Goal: Information Seeking & Learning: Learn about a topic

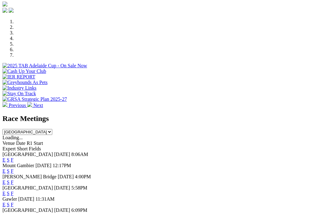
scroll to position [180, 0]
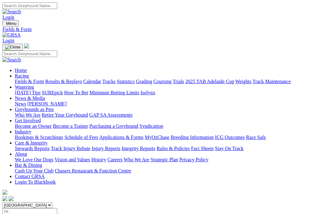
click at [52, 202] on select "South Australia New South Wales Northern Territory Queensland Tasmania Victoria…" at bounding box center [27, 205] width 50 height 6
select select "NSW"
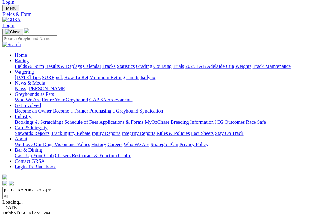
scroll to position [21, 0]
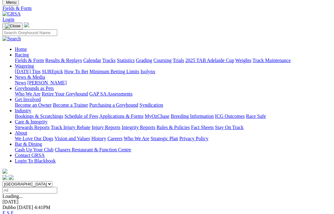
click at [14, 210] on link "F" at bounding box center [12, 212] width 3 height 5
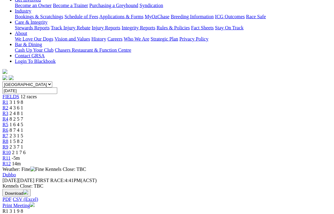
scroll to position [126, 0]
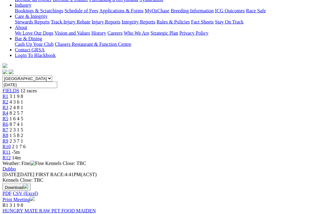
click at [48, 208] on link "HUNGRY MATE RAW PET FOOD MAIDEN" at bounding box center [48, 210] width 93 height 5
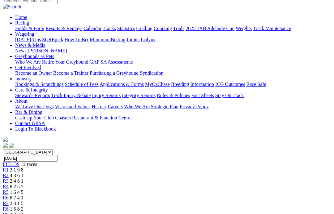
scroll to position [51, 0]
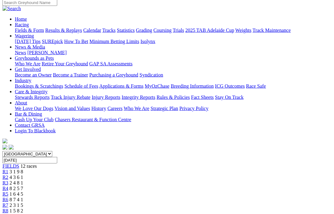
click at [8, 174] on link "R2" at bounding box center [5, 176] width 6 height 5
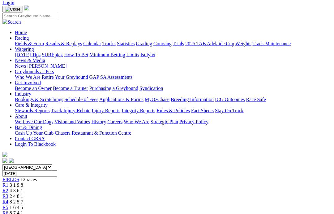
scroll to position [39, 0]
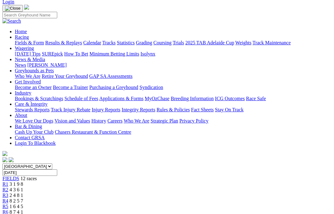
click at [23, 192] on span "2 4 8 1" at bounding box center [17, 194] width 14 height 5
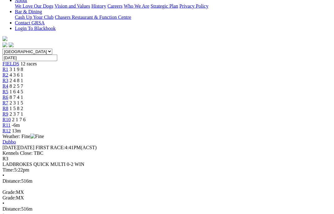
scroll to position [78, 0]
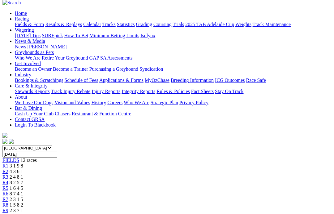
scroll to position [55, 0]
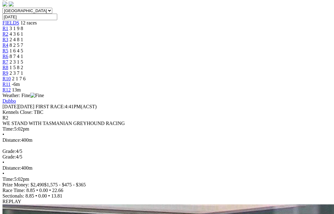
scroll to position [194, 0]
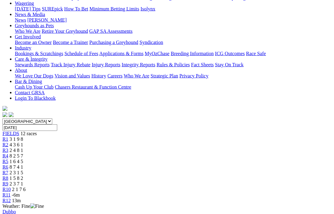
scroll to position [80, 0]
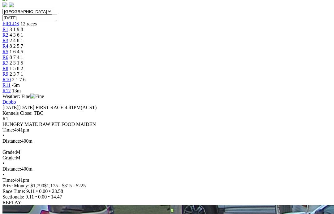
scroll to position [194, 0]
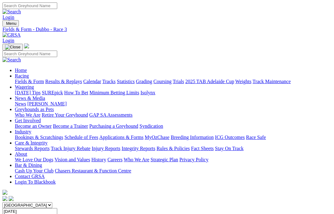
scroll to position [55, 0]
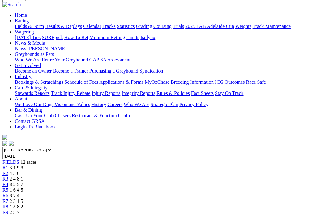
click at [8, 181] on span "R4" at bounding box center [5, 183] width 6 height 5
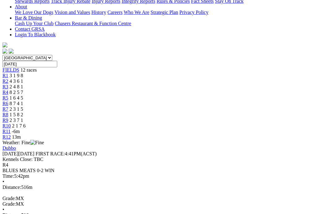
scroll to position [150, 0]
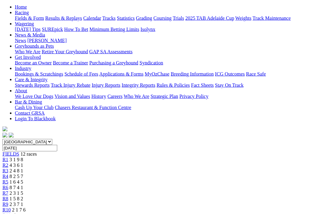
scroll to position [57, 0]
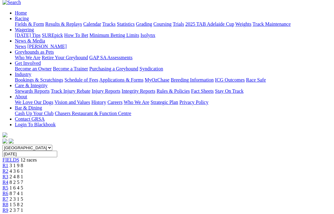
click at [23, 185] on span "1 6 4 5" at bounding box center [17, 187] width 14 height 5
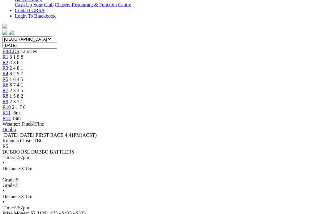
scroll to position [166, 0]
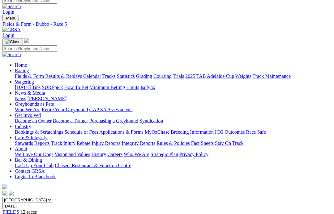
scroll to position [0, 0]
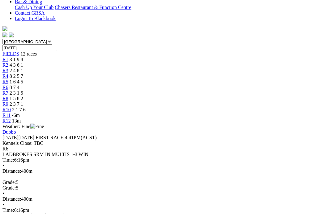
scroll to position [163, 0]
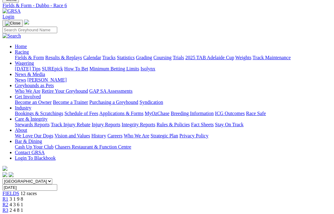
scroll to position [0, 0]
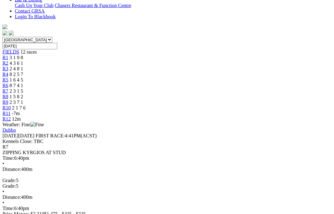
scroll to position [164, 0]
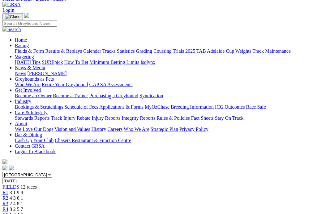
scroll to position [9, 0]
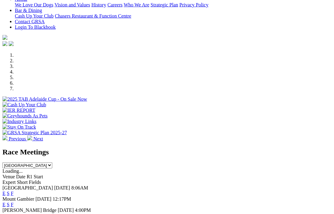
scroll to position [144, 0]
click at [52, 162] on select "South Australia New South Wales Northern Territory Queensland Tasmania Victoria…" at bounding box center [27, 165] width 50 height 6
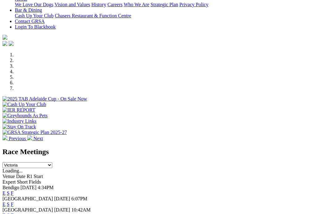
click at [52, 162] on select "South Australia New South Wales Northern Territory Queensland Tasmania Victoria…" at bounding box center [27, 165] width 50 height 6
select select "TAS"
click at [14, 190] on link "F" at bounding box center [12, 192] width 3 height 5
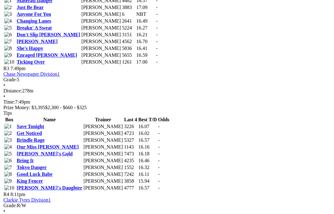
scroll to position [445, 0]
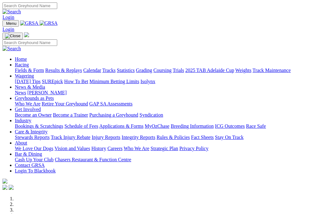
scroll to position [168, 0]
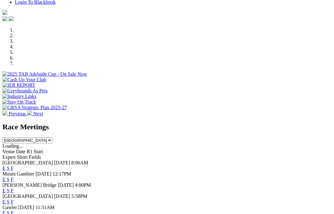
click at [52, 137] on select "South Australia New South Wales Northern Territory Queensland Tasmania Victoria…" at bounding box center [27, 140] width 50 height 6
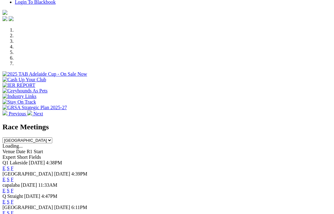
click at [52, 137] on select "South Australia New South Wales Northern Territory Queensland Tasmania Victoria…" at bounding box center [27, 140] width 50 height 6
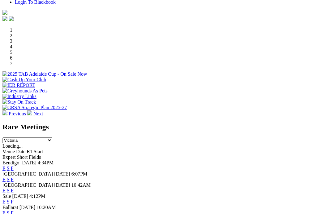
click at [52, 137] on select "South Australia New South Wales Northern Territory Queensland Tasmania Victoria…" at bounding box center [27, 140] width 50 height 6
select select "TAS"
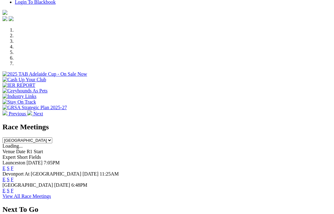
click at [14, 176] on link "F" at bounding box center [12, 178] width 3 height 5
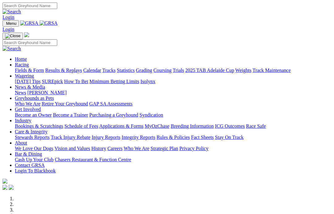
scroll to position [168, 0]
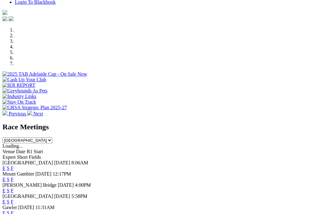
click at [52, 137] on select "South Australia New South Wales Northern Territory Queensland Tasmania Victoria…" at bounding box center [27, 140] width 50 height 6
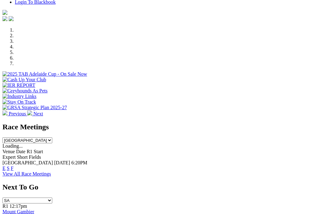
click at [52, 137] on select "South Australia New South Wales Northern Territory Queensland Tasmania Victoria…" at bounding box center [27, 140] width 50 height 6
select select "[GEOGRAPHIC_DATA]"
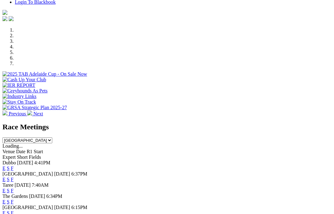
click at [14, 199] on link "F" at bounding box center [12, 201] width 3 height 5
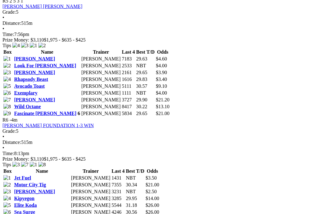
scroll to position [787, 1]
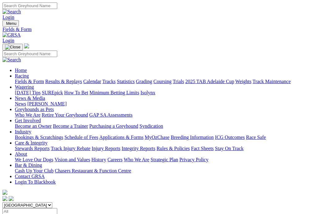
click at [52, 202] on select "[GEOGRAPHIC_DATA] [GEOGRAPHIC_DATA] [GEOGRAPHIC_DATA] [GEOGRAPHIC_DATA] [GEOGRA…" at bounding box center [27, 205] width 50 height 6
select select "[GEOGRAPHIC_DATA]"
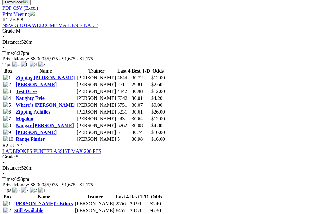
scroll to position [300, 0]
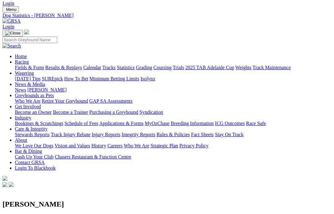
scroll to position [11, 0]
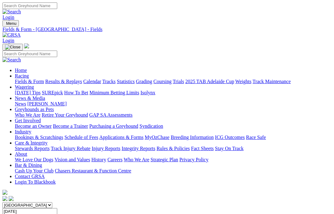
scroll to position [325, 0]
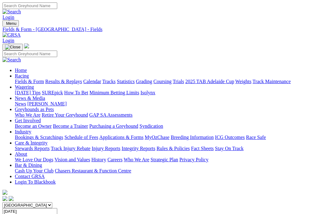
scroll to position [325, 0]
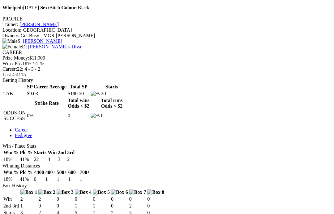
scroll to position [207, 0]
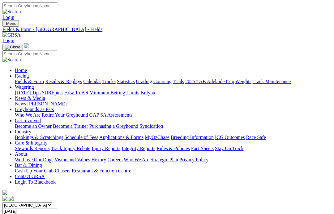
scroll to position [325, 0]
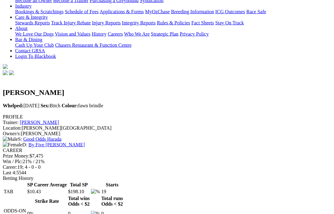
scroll to position [124, 0]
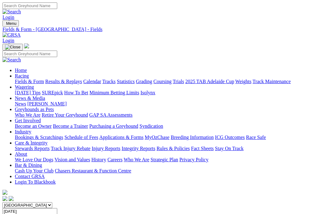
scroll to position [325, 0]
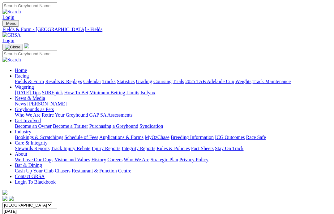
scroll to position [325, 0]
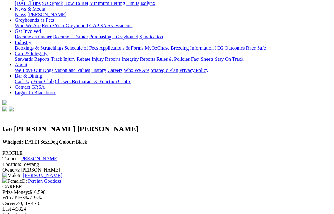
scroll to position [84, 0]
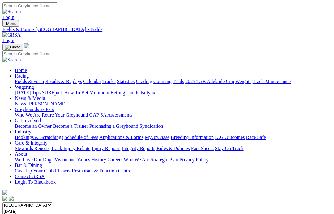
scroll to position [325, 0]
